Goal: Task Accomplishment & Management: Use online tool/utility

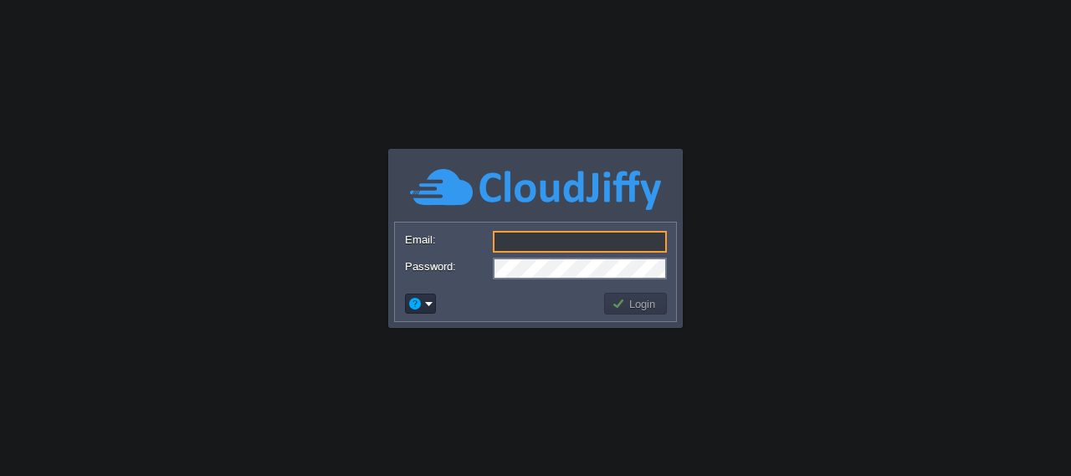
type input "[EMAIL_ADDRESS][DOMAIN_NAME]"
click at [642, 300] on button "Login" at bounding box center [635, 303] width 49 height 15
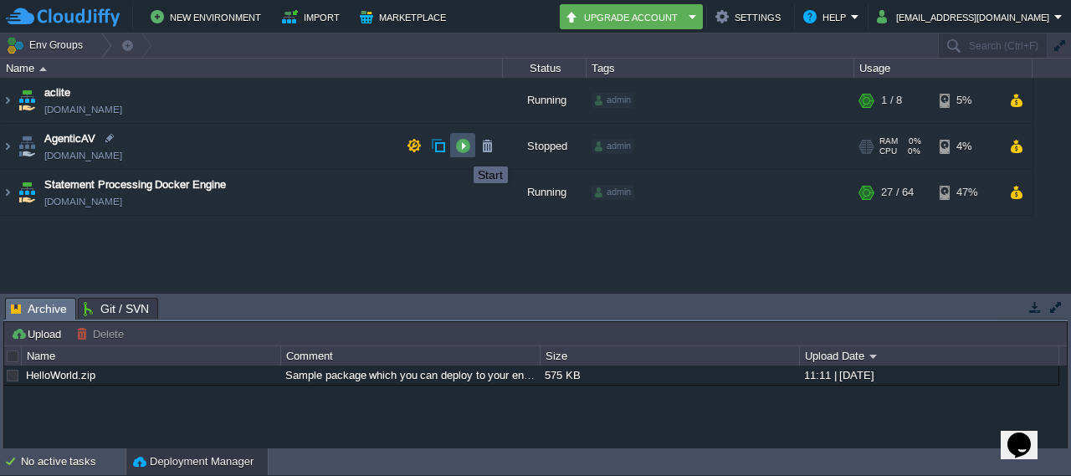
click at [461, 151] on button "button" at bounding box center [462, 145] width 15 height 15
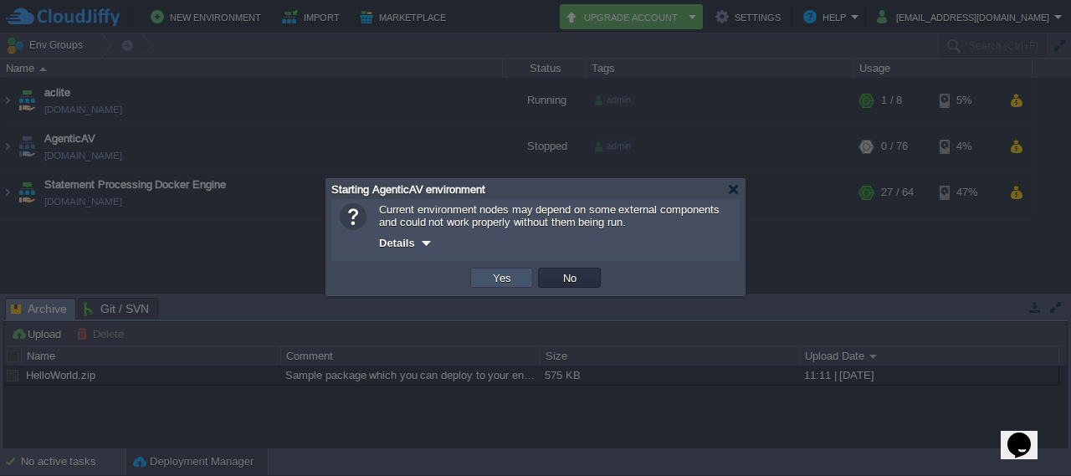
click at [501, 281] on button "Yes" at bounding box center [502, 277] width 28 height 15
